Goal: Task Accomplishment & Management: Complete application form

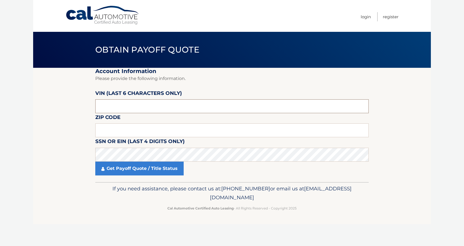
click at [134, 101] on input "text" at bounding box center [232, 106] width 274 height 14
drag, startPoint x: 116, startPoint y: 106, endPoint x: 65, endPoint y: 102, distance: 51.6
click at [71, 105] on section "Account Information Please provide the following information. [PERSON_NAME] (la…" at bounding box center [232, 125] width 398 height 114
type input "636141"
drag, startPoint x: 119, startPoint y: 129, endPoint x: 130, endPoint y: 128, distance: 11.2
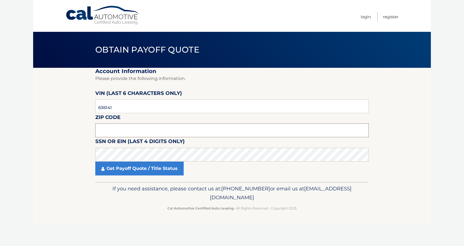
click at [121, 130] on input "text" at bounding box center [232, 130] width 274 height 14
click at [71, 142] on section "Account Information Please provide the following information. [PERSON_NAME] (la…" at bounding box center [232, 125] width 398 height 114
drag, startPoint x: 114, startPoint y: 128, endPoint x: 114, endPoint y: 131, distance: 2.8
click at [115, 129] on input "text" at bounding box center [232, 130] width 274 height 14
type input "10314"
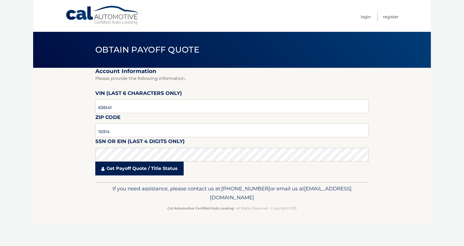
click at [141, 172] on link "Get Payoff Quote / Title Status" at bounding box center [139, 168] width 88 height 14
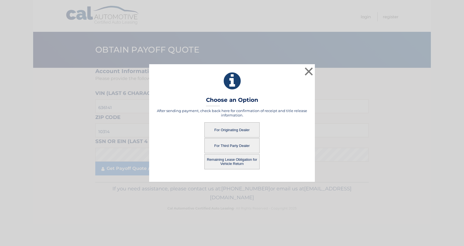
click at [211, 129] on button "For Originating Dealer" at bounding box center [232, 129] width 55 height 15
click at [235, 132] on button "For Originating Dealer" at bounding box center [232, 129] width 55 height 15
